Goal: Task Accomplishment & Management: Manage account settings

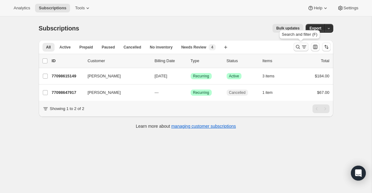
click at [295, 47] on icon "Search and filter results" at bounding box center [298, 47] width 6 height 6
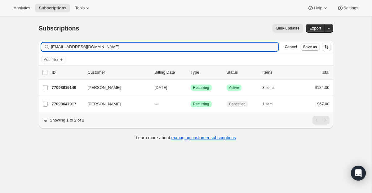
drag, startPoint x: 166, startPoint y: 47, endPoint x: 33, endPoint y: 39, distance: 132.9
click at [33, 39] on div "Subscriptions. This page is ready Subscriptions Bulk updates More actions Bulk …" at bounding box center [185, 81] width 309 height 130
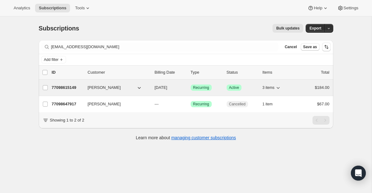
click at [196, 88] on span "Recurring" at bounding box center [201, 87] width 16 height 5
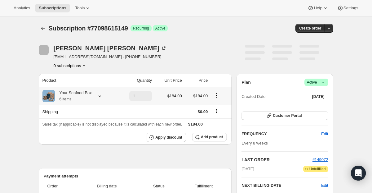
scroll to position [14, 0]
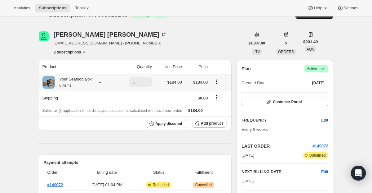
click at [103, 81] on icon at bounding box center [100, 82] width 6 height 6
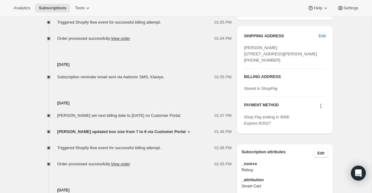
scroll to position [302, 0]
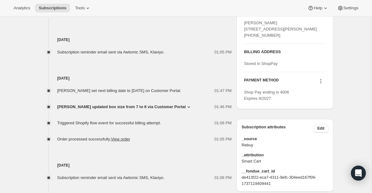
click at [162, 110] on span "[PERSON_NAME] updated box size from 7 to 6 via Customer Portal" at bounding box center [121, 107] width 129 height 6
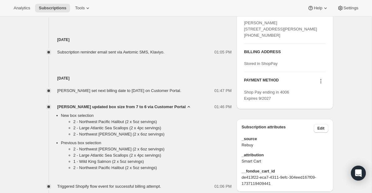
click at [162, 110] on span "[PERSON_NAME] updated box size from 7 to 6 via Customer Portal" at bounding box center [121, 107] width 129 height 6
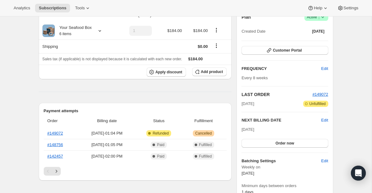
scroll to position [0, 0]
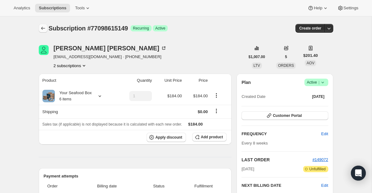
click at [44, 29] on icon "Subscriptions" at bounding box center [43, 28] width 6 height 6
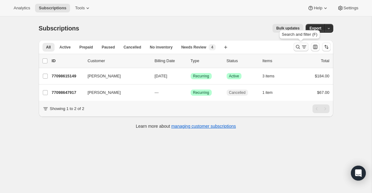
click at [302, 47] on icon "Search and filter results" at bounding box center [304, 47] width 6 height 6
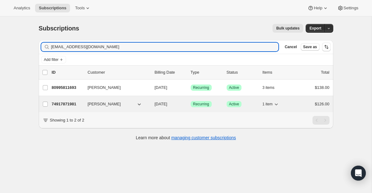
type input "[EMAIL_ADDRESS][DOMAIN_NAME]"
click at [196, 104] on span "Recurring" at bounding box center [201, 103] width 16 height 5
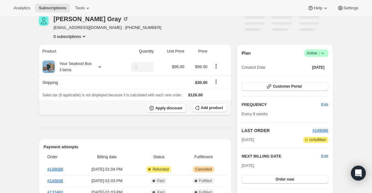
scroll to position [34, 0]
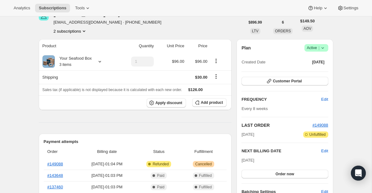
click at [315, 45] on span "Active |" at bounding box center [316, 48] width 19 height 6
click at [313, 69] on span "Cancel subscription" at bounding box center [313, 70] width 35 height 5
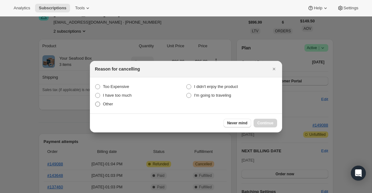
click at [113, 103] on span "Other" at bounding box center [108, 103] width 10 height 5
click at [95, 102] on input "Other" at bounding box center [95, 101] width 0 height 0
radio input "true"
click at [268, 123] on span "Continue" at bounding box center [265, 122] width 16 height 5
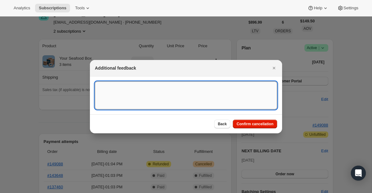
click at [193, 98] on textarea ":r1g3:" at bounding box center [186, 95] width 182 height 28
type textarea "Duplicate"
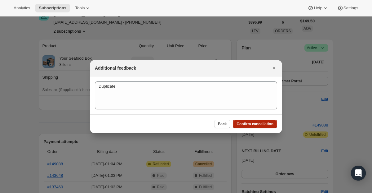
click at [243, 125] on span "Confirm cancellation" at bounding box center [255, 123] width 37 height 5
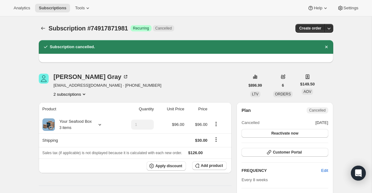
click at [47, 31] on div at bounding box center [44, 28] width 10 height 9
click at [46, 29] on icon "Subscriptions" at bounding box center [43, 28] width 6 height 6
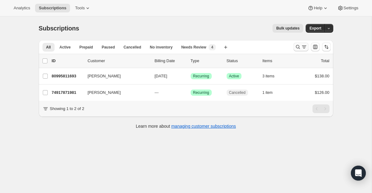
click at [302, 48] on icon "Search and filter results" at bounding box center [304, 47] width 6 height 6
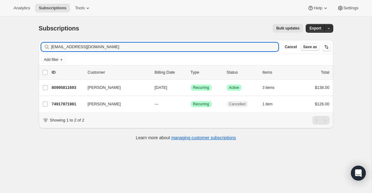
drag, startPoint x: 219, startPoint y: 50, endPoint x: 33, endPoint y: 28, distance: 187.3
click at [33, 28] on div "Subscriptions. This page is ready Subscriptions Bulk updates More actions Bulk …" at bounding box center [185, 81] width 309 height 130
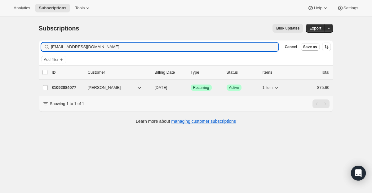
type input "[EMAIL_ADDRESS][DOMAIN_NAME]"
click at [207, 87] on span "Recurring" at bounding box center [201, 87] width 16 height 5
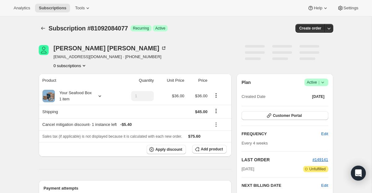
click at [309, 81] on span "Active |" at bounding box center [316, 82] width 19 height 6
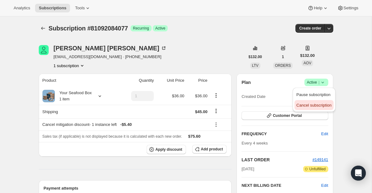
click at [306, 107] on span "Cancel subscription" at bounding box center [313, 105] width 35 height 5
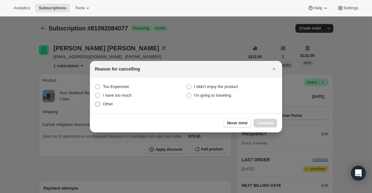
click at [111, 105] on span "Other" at bounding box center [108, 103] width 10 height 5
click at [95, 102] on input "Other" at bounding box center [95, 101] width 0 height 0
radio input "true"
click at [265, 125] on span "Continue" at bounding box center [265, 122] width 16 height 5
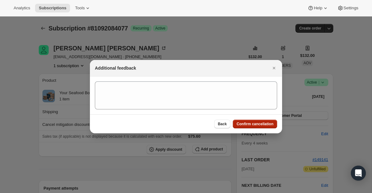
click at [265, 125] on span "Confirm cancellation" at bounding box center [255, 123] width 37 height 5
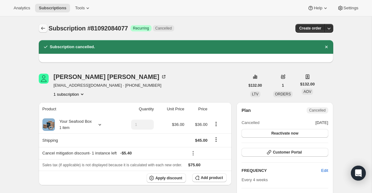
click at [39, 31] on button "Subscriptions" at bounding box center [43, 28] width 9 height 9
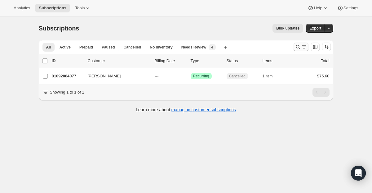
click at [304, 45] on icon "Search and filter results" at bounding box center [304, 47] width 6 height 6
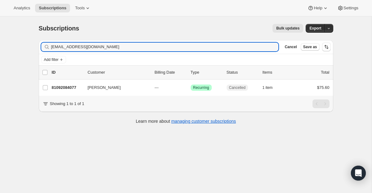
drag, startPoint x: 105, startPoint y: 48, endPoint x: -23, endPoint y: 30, distance: 129.4
click at [0, 30] on html "Analytics Subscriptions Tools Help Settings Skip to content Subscriptions. This…" at bounding box center [186, 96] width 372 height 193
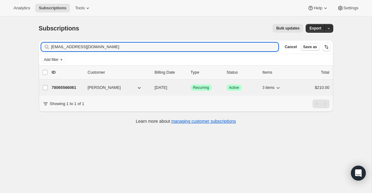
type input "[EMAIL_ADDRESS][DOMAIN_NAME]"
click at [203, 87] on span "Recurring" at bounding box center [201, 87] width 16 height 5
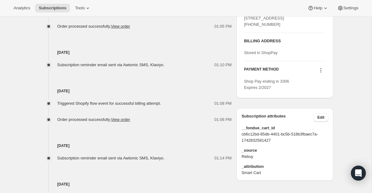
scroll to position [313, 0]
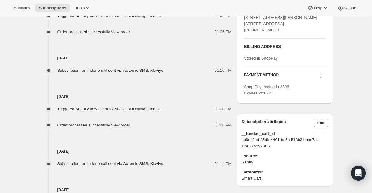
click at [318, 79] on icon at bounding box center [321, 76] width 6 height 6
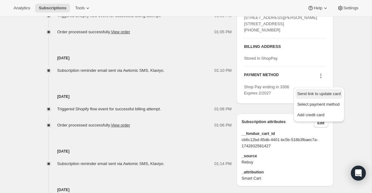
click at [318, 91] on span "Send link to update card" at bounding box center [318, 93] width 43 height 5
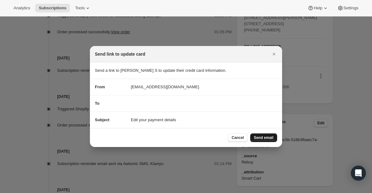
click at [264, 136] on span "Send email" at bounding box center [264, 137] width 20 height 5
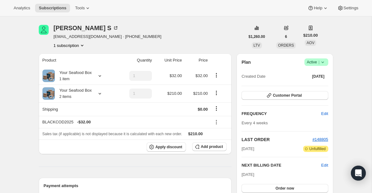
scroll to position [0, 0]
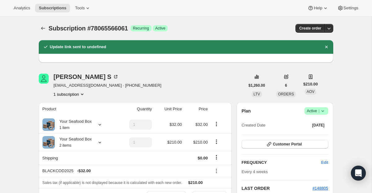
click at [41, 27] on icon "Subscriptions" at bounding box center [43, 28] width 6 height 6
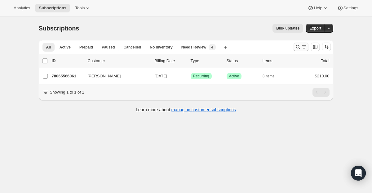
click at [299, 50] on button "Search and filter results" at bounding box center [301, 46] width 15 height 9
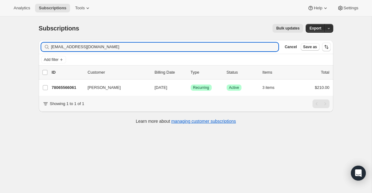
drag, startPoint x: 141, startPoint y: 49, endPoint x: 30, endPoint y: 31, distance: 112.1
click at [30, 31] on div "Subscriptions. This page is ready Subscriptions Bulk updates More actions Bulk …" at bounding box center [186, 112] width 372 height 193
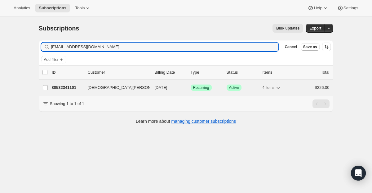
type input "[EMAIL_ADDRESS][DOMAIN_NAME]"
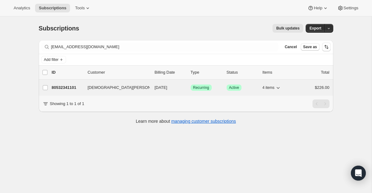
click at [198, 88] on span "Recurring" at bounding box center [201, 87] width 16 height 5
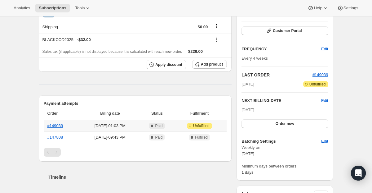
scroll to position [15, 0]
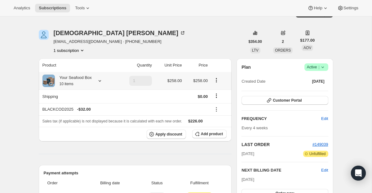
click at [101, 81] on icon at bounding box center [100, 81] width 2 height 2
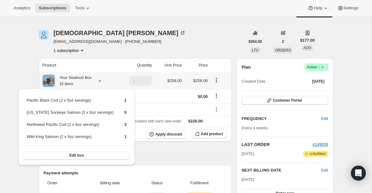
click at [101, 81] on icon at bounding box center [100, 81] width 2 height 2
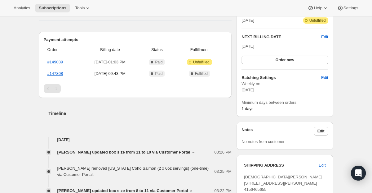
scroll to position [0, 0]
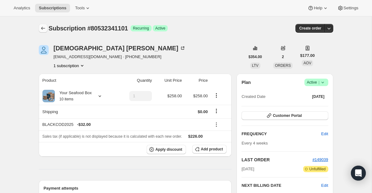
click at [40, 30] on icon "Subscriptions" at bounding box center [43, 28] width 6 height 6
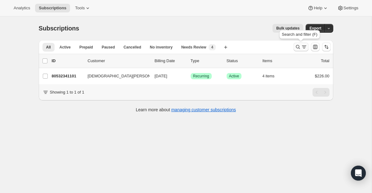
click at [296, 45] on icon "Search and filter results" at bounding box center [298, 47] width 6 height 6
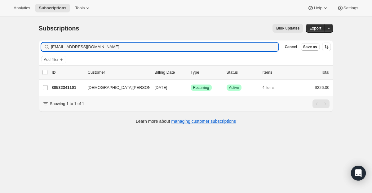
drag, startPoint x: 176, startPoint y: 49, endPoint x: 11, endPoint y: 20, distance: 167.6
click at [11, 20] on div "Subscriptions. This page is ready Subscriptions Bulk updates More actions Bulk …" at bounding box center [186, 112] width 372 height 193
type input "[EMAIL_ADDRESS][DOMAIN_NAME]"
click at [201, 87] on span "Recurring" at bounding box center [201, 87] width 16 height 5
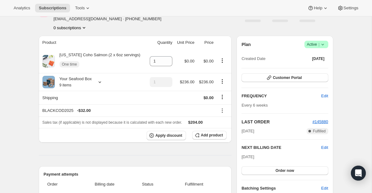
scroll to position [75, 0]
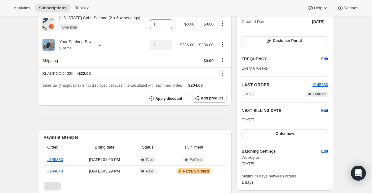
click at [324, 109] on span "Edit" at bounding box center [324, 110] width 7 height 6
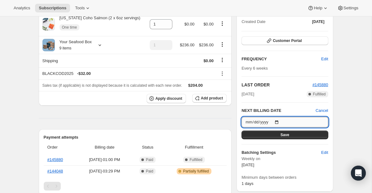
click at [280, 123] on input "[DATE]" at bounding box center [285, 122] width 87 height 11
click at [277, 121] on input "[DATE]" at bounding box center [285, 122] width 87 height 11
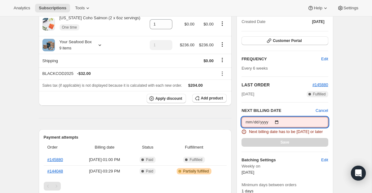
type input "[DATE]"
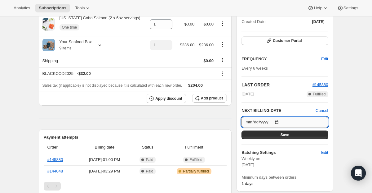
click at [278, 120] on input "[DATE]" at bounding box center [285, 122] width 87 height 11
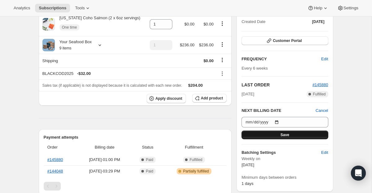
click at [281, 136] on span "Save" at bounding box center [285, 134] width 9 height 5
